Goal: Transaction & Acquisition: Book appointment/travel/reservation

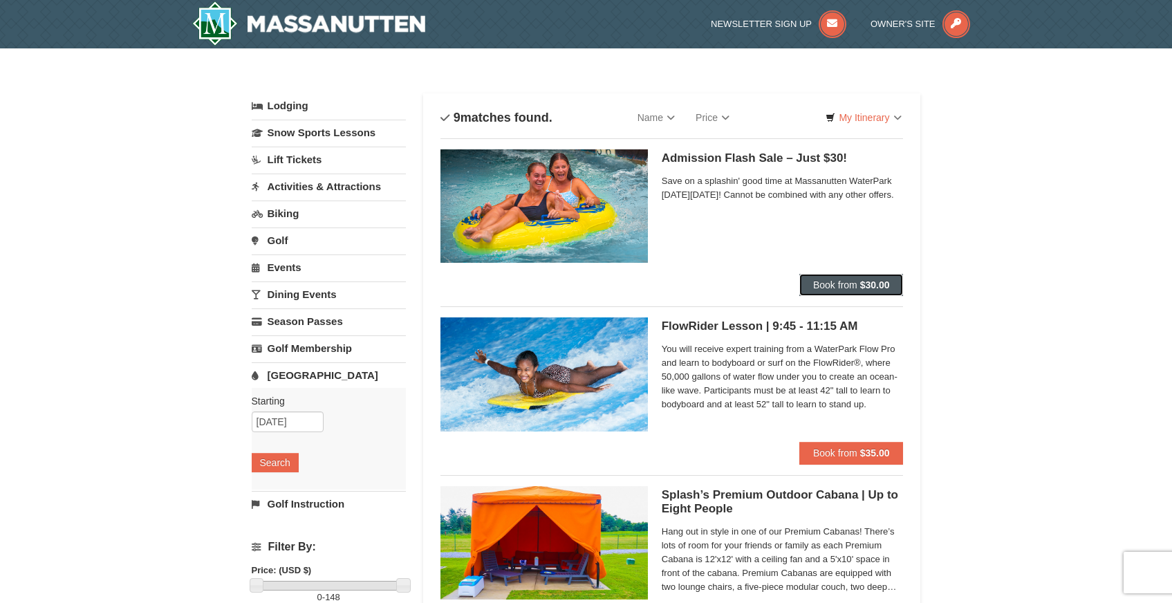
click at [821, 283] on span "Book from" at bounding box center [835, 284] width 44 height 11
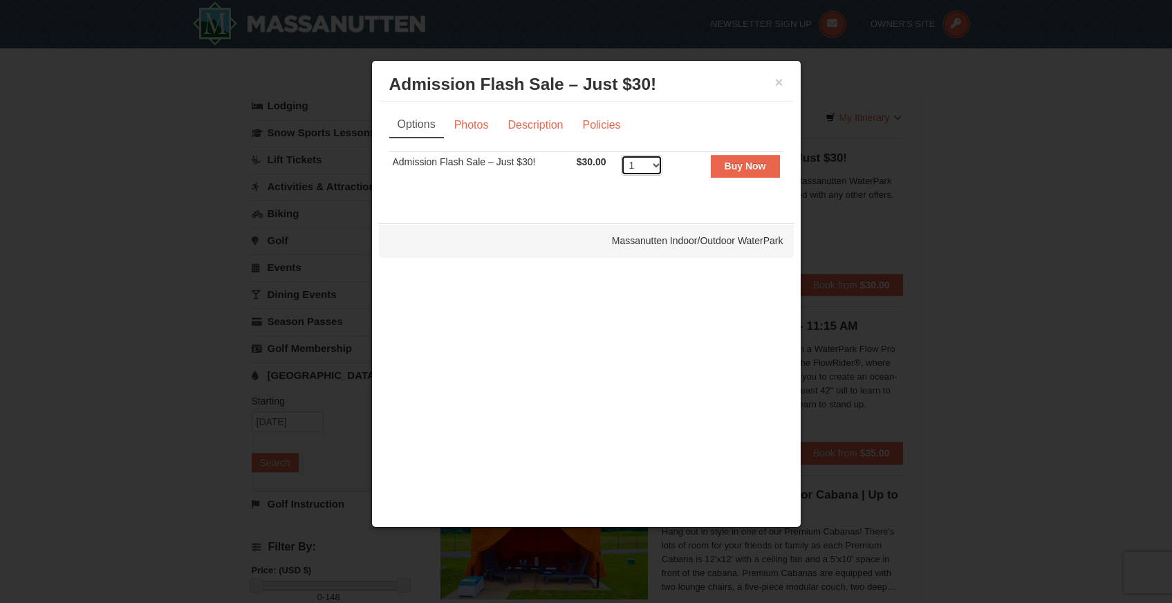
click at [652, 165] on select "1 2 3 4 5 6 7 8 9 10 11 12 13 14 15 16 17 18 19 20 21 22 23 24 25 26 27 28 29 3…" at bounding box center [641, 165] width 41 height 21
select select "3"
click at [621, 155] on select "1 2 3 4 5 6 7 8 9 10 11 12 13 14 15 16 17 18 19 20 21 22 23 24 25 26 27 28 29 3…" at bounding box center [641, 165] width 41 height 21
click at [780, 84] on button "×" at bounding box center [779, 82] width 8 height 14
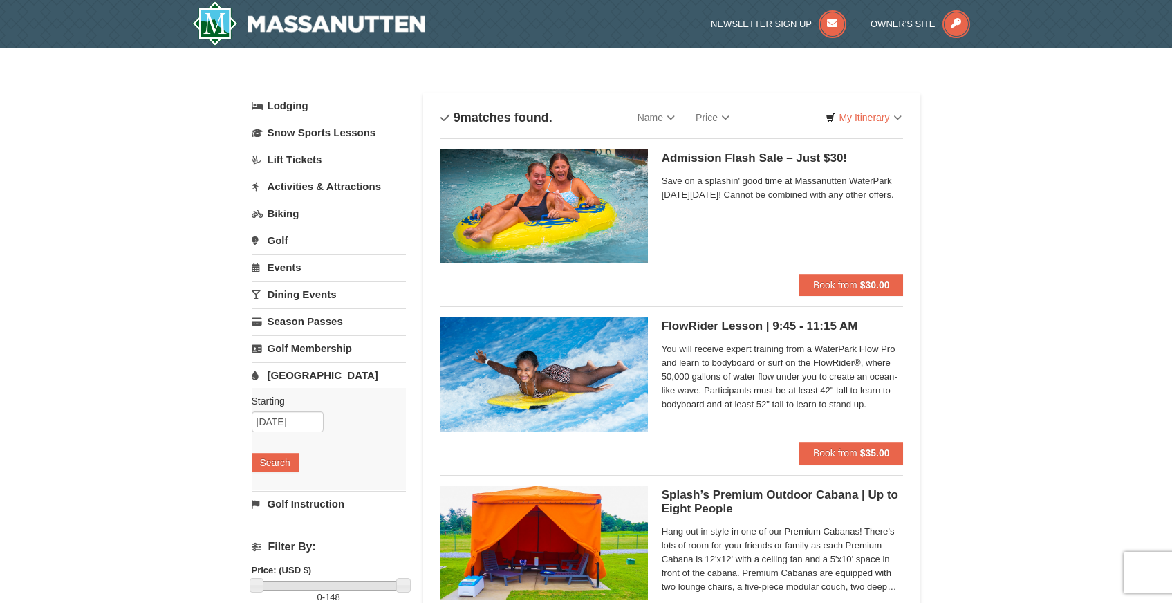
click at [310, 373] on link "[GEOGRAPHIC_DATA]" at bounding box center [329, 375] width 154 height 26
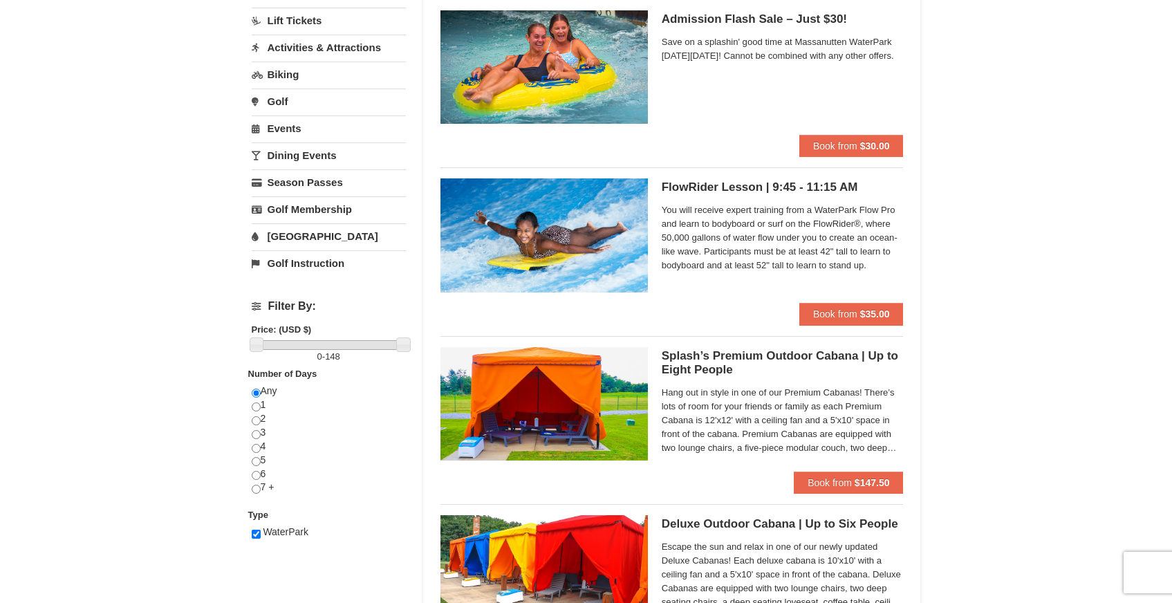
scroll to position [145, 0]
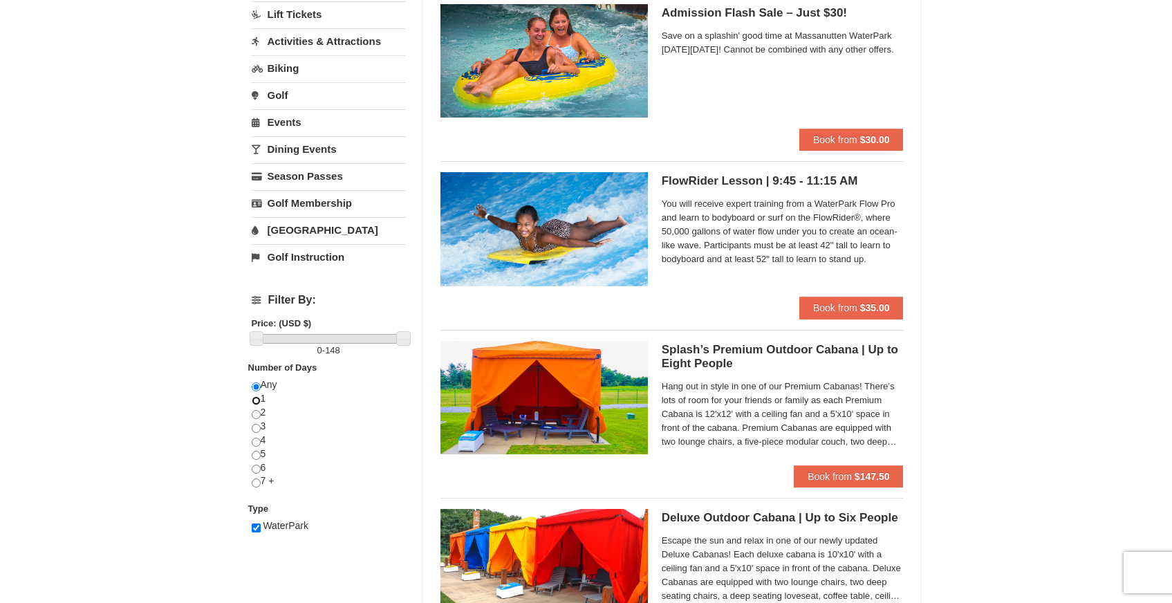
click at [254, 400] on input "radio" at bounding box center [256, 400] width 9 height 9
radio input "true"
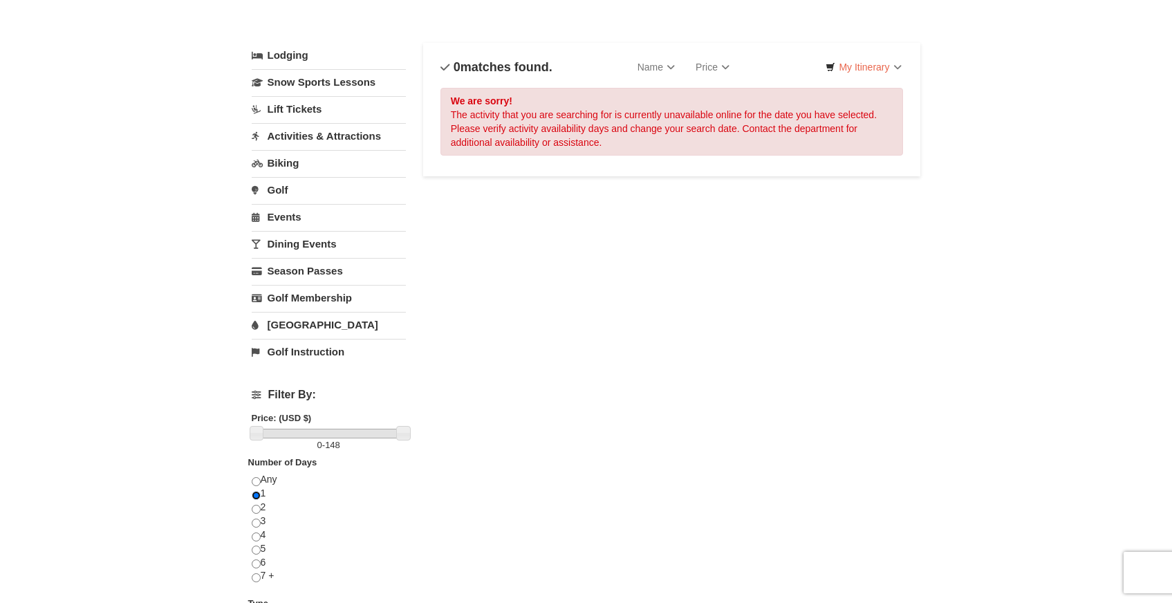
scroll to position [0, 0]
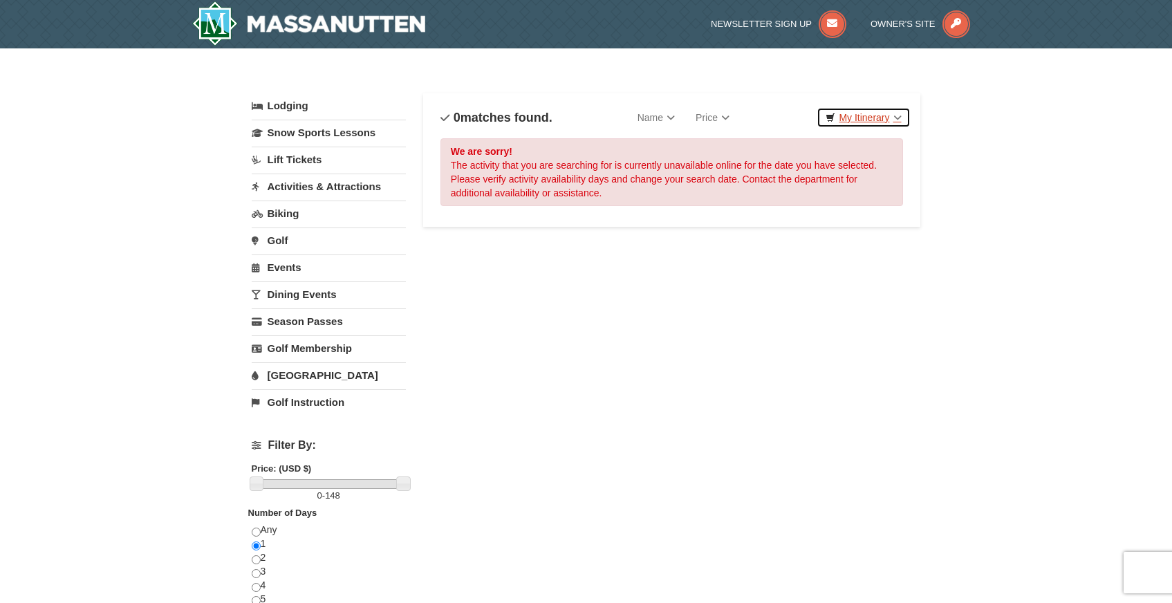
click at [866, 113] on link "My Itinerary" at bounding box center [863, 117] width 93 height 21
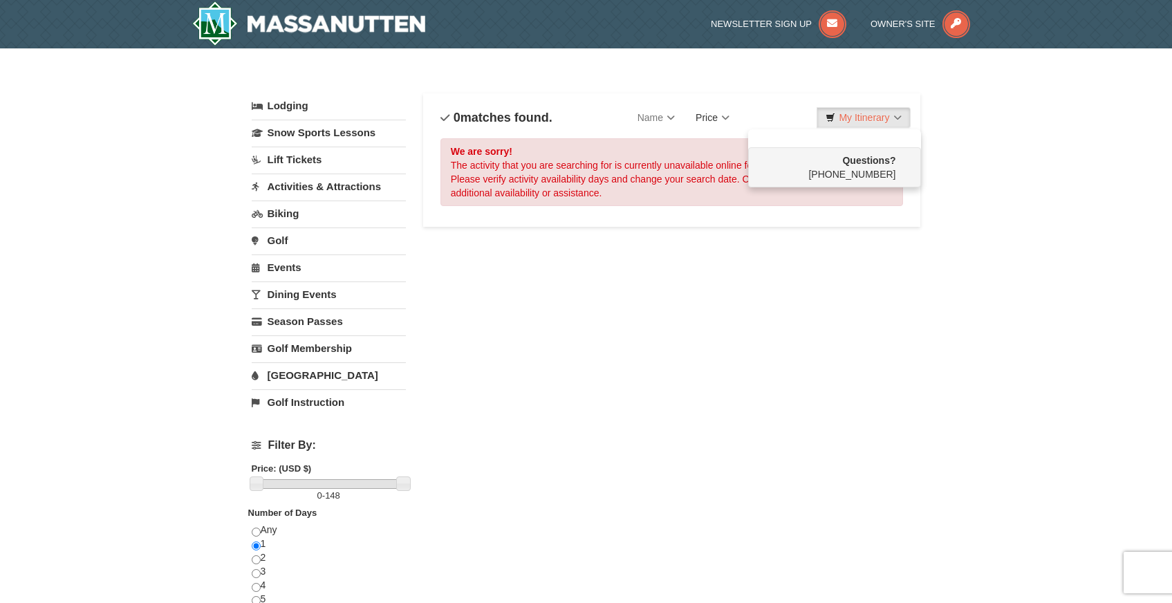
click at [713, 114] on link "Price" at bounding box center [712, 118] width 55 height 28
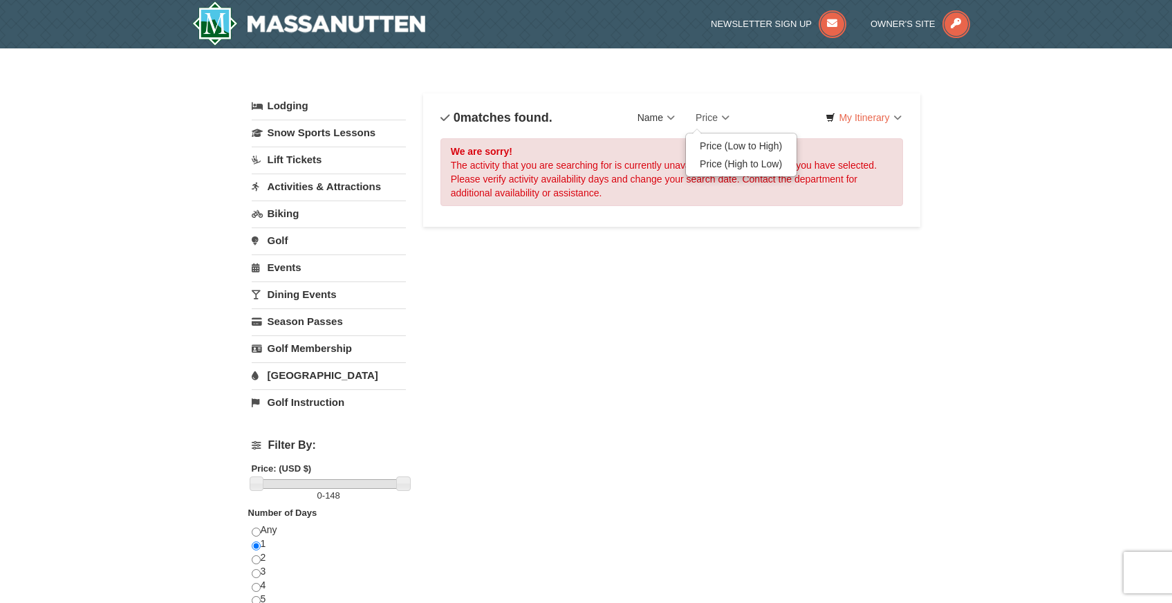
click at [646, 114] on link "Name" at bounding box center [656, 118] width 58 height 28
click at [512, 118] on h4 "0 matches found." at bounding box center [496, 118] width 112 height 14
click at [295, 373] on link "[GEOGRAPHIC_DATA]" at bounding box center [329, 375] width 154 height 26
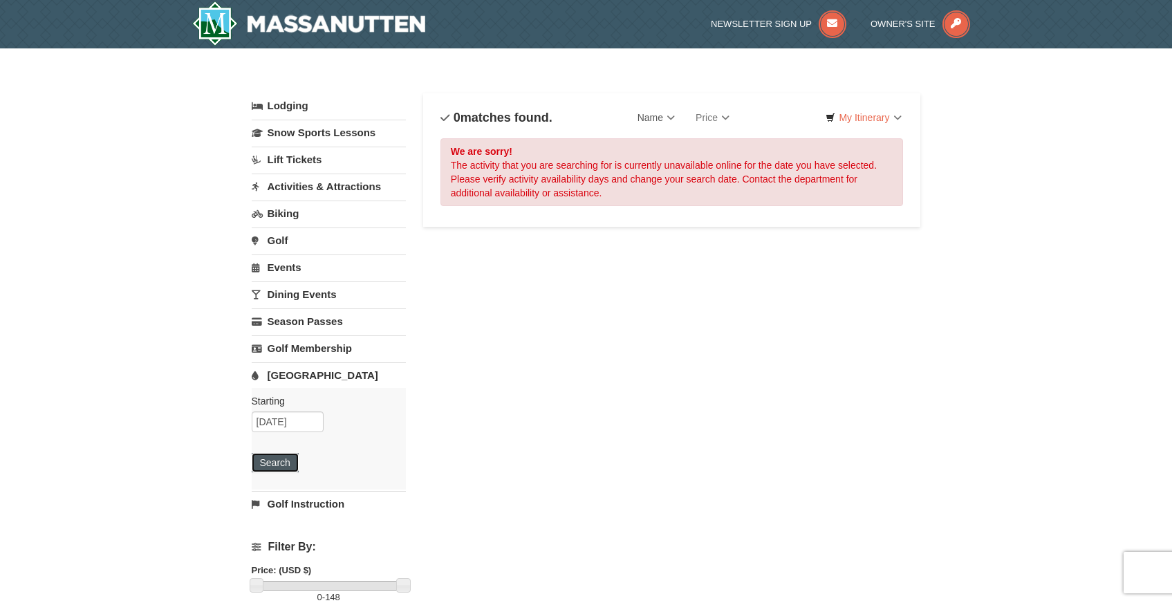
click at [278, 460] on button "Search" at bounding box center [275, 462] width 47 height 19
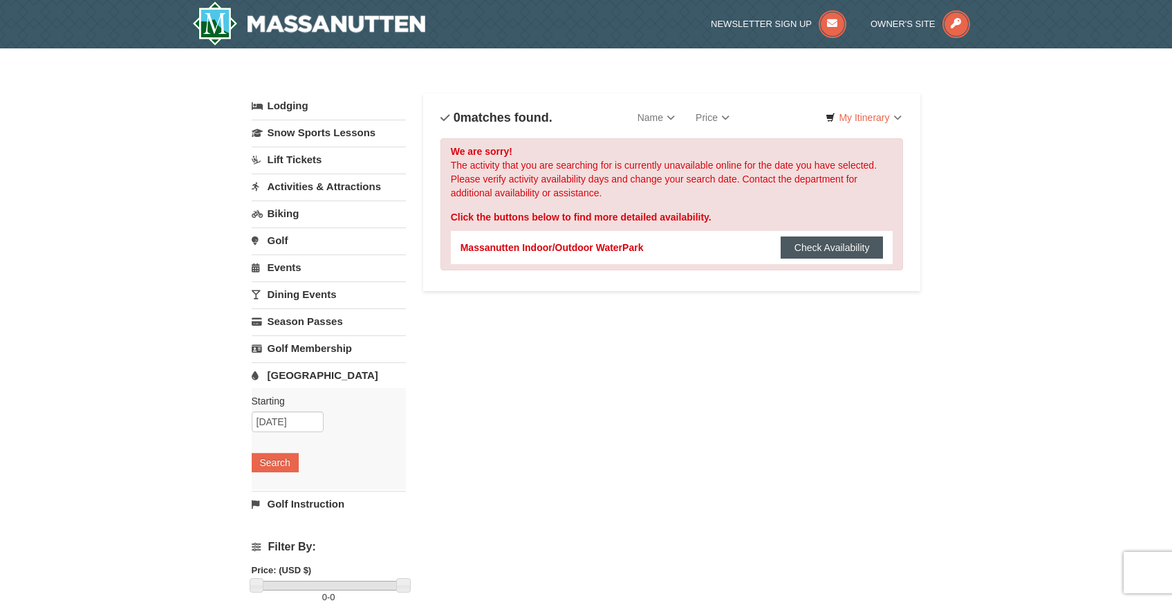
click at [806, 250] on button "Check Availability" at bounding box center [832, 247] width 103 height 22
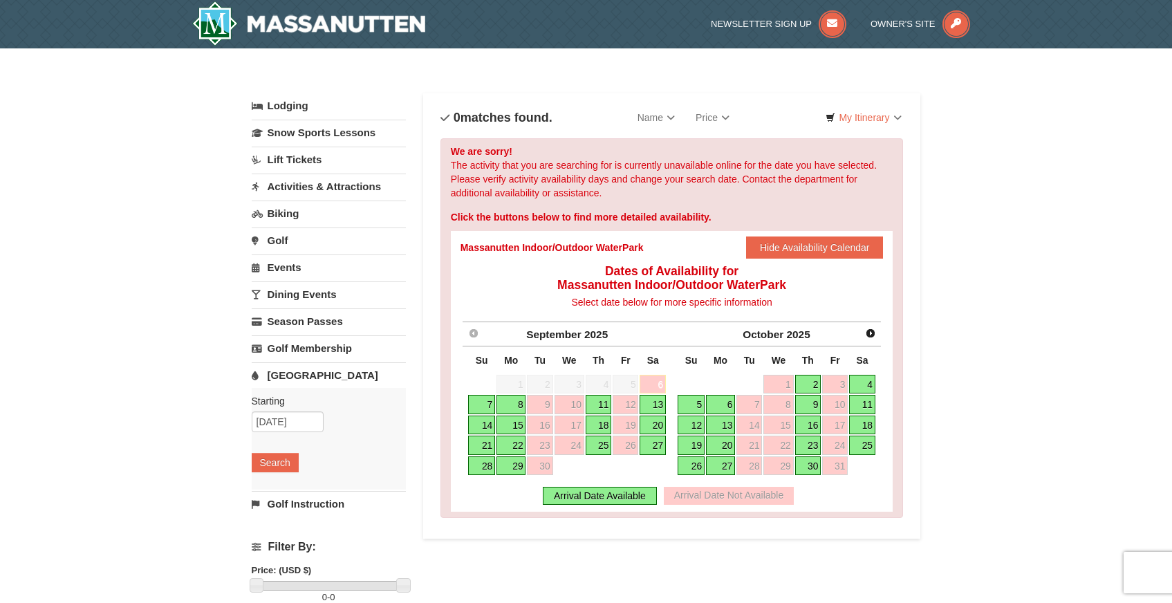
click at [652, 381] on link "6" at bounding box center [653, 384] width 26 height 19
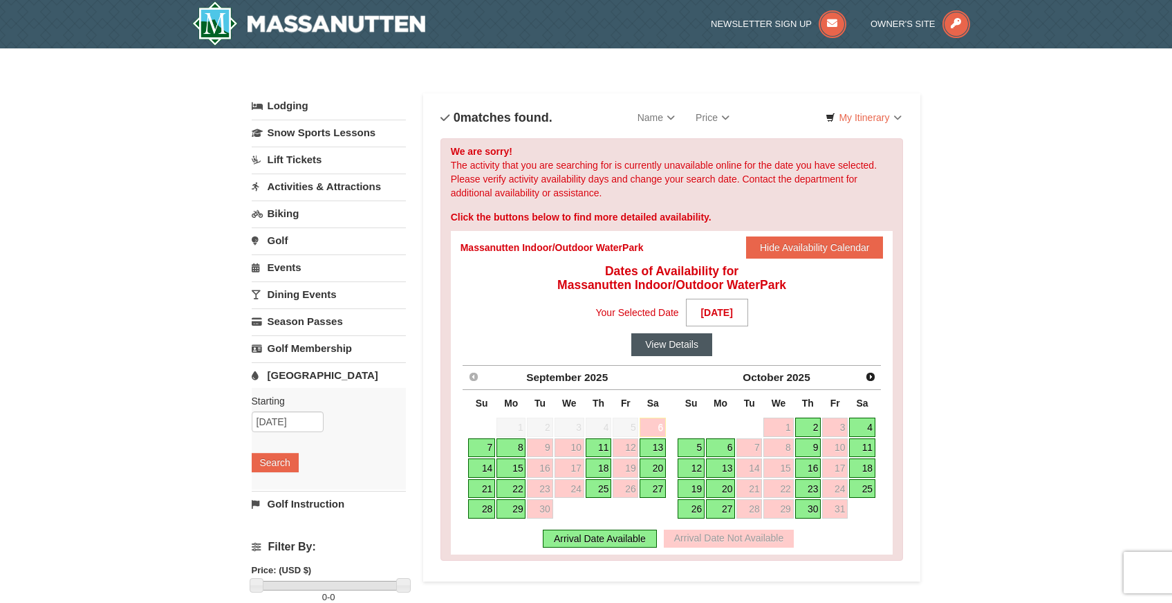
click at [648, 342] on button "View Details" at bounding box center [671, 344] width 81 height 22
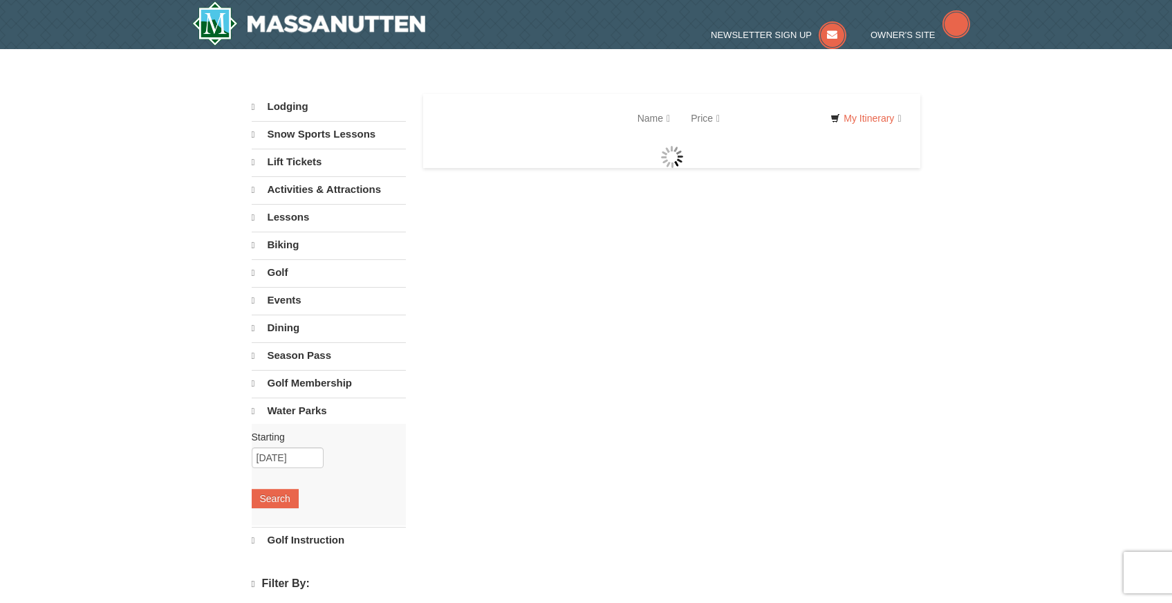
select select "9"
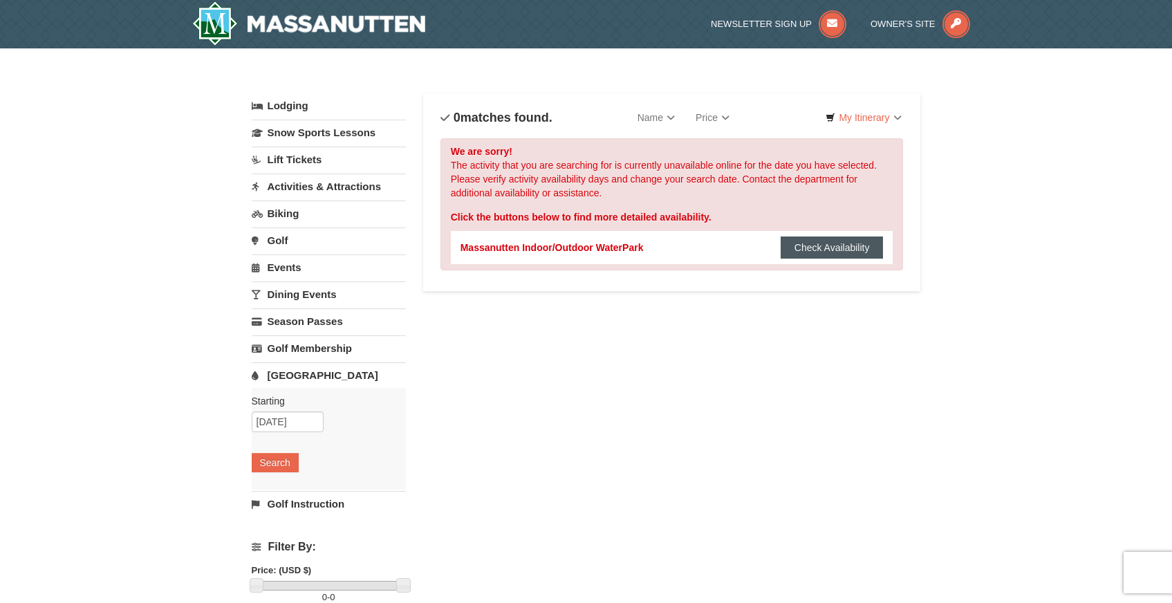
click at [823, 245] on button "Check Availability" at bounding box center [832, 247] width 103 height 22
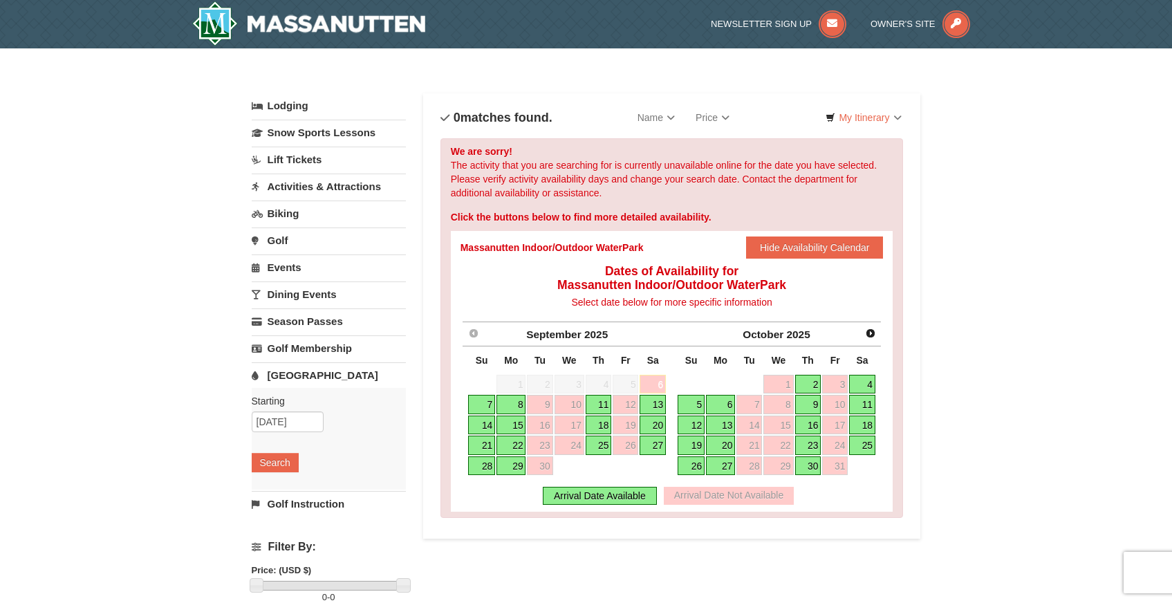
click at [655, 379] on link "6" at bounding box center [653, 384] width 26 height 19
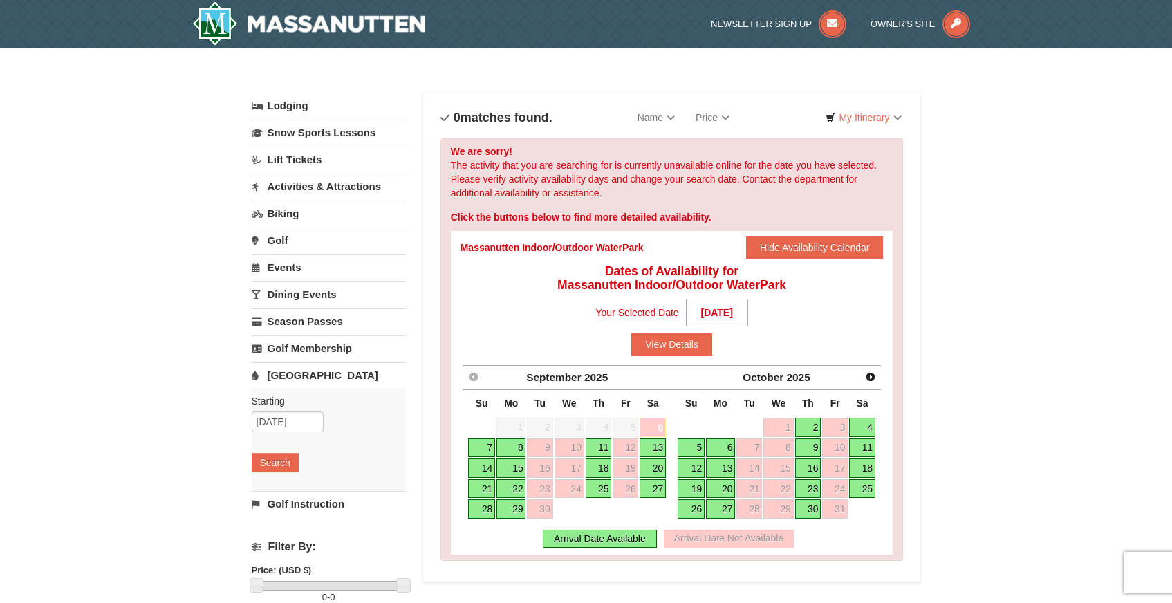
click at [478, 442] on link "7" at bounding box center [481, 447] width 27 height 19
click at [304, 375] on link "[GEOGRAPHIC_DATA]" at bounding box center [329, 375] width 154 height 26
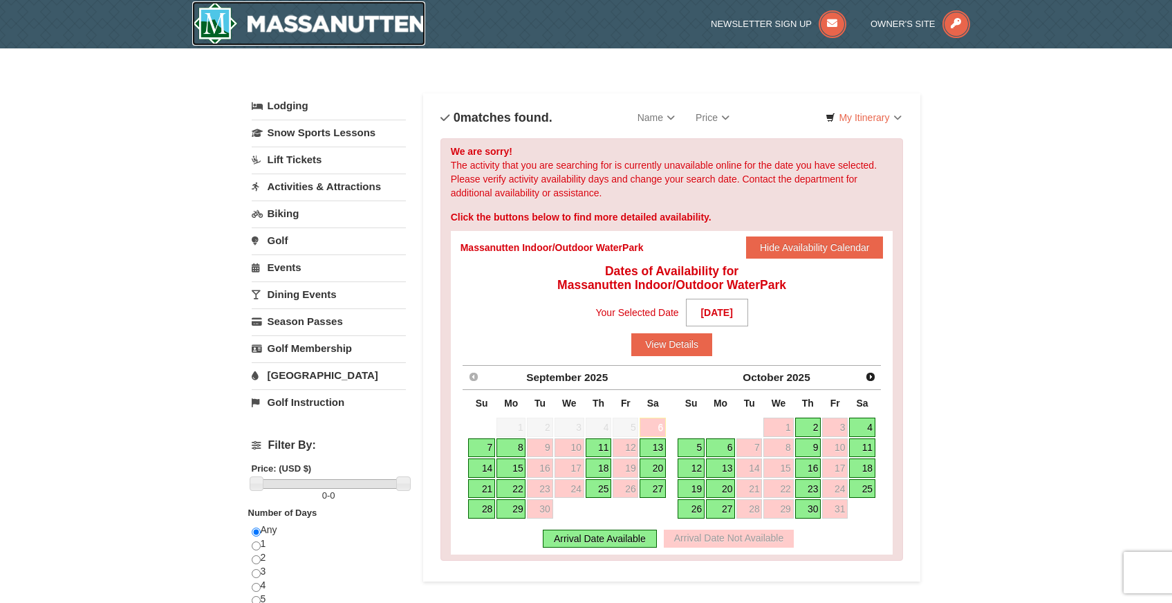
click at [288, 24] on img at bounding box center [309, 23] width 234 height 44
